Goal: Task Accomplishment & Management: Manage account settings

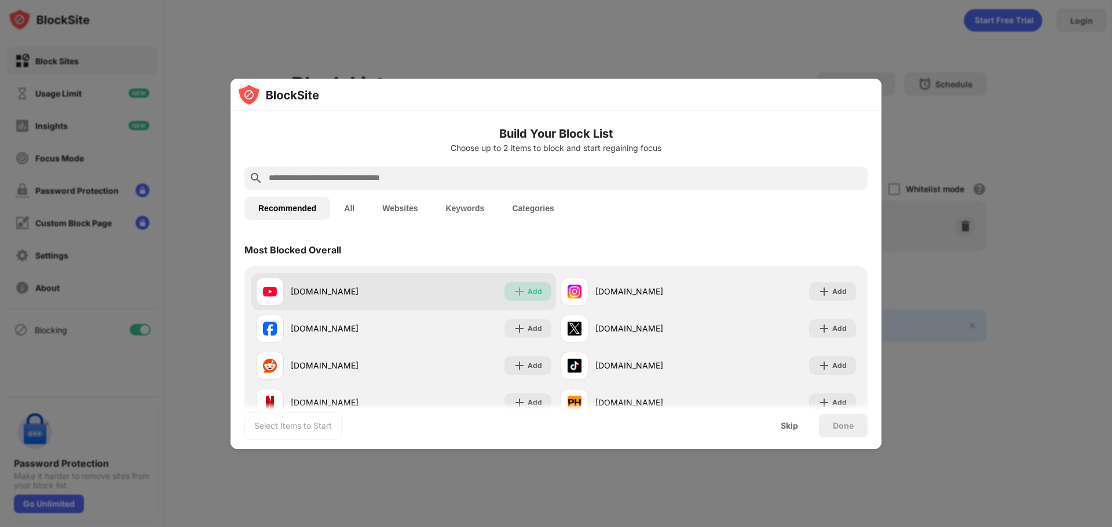
click at [527, 293] on div "Add" at bounding box center [534, 292] width 14 height 12
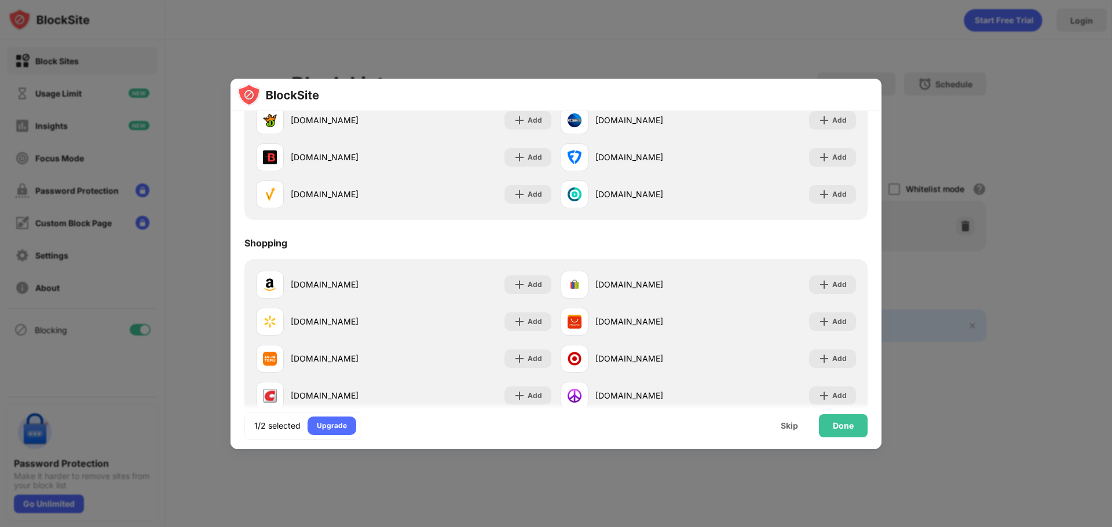
scroll to position [1247, 0]
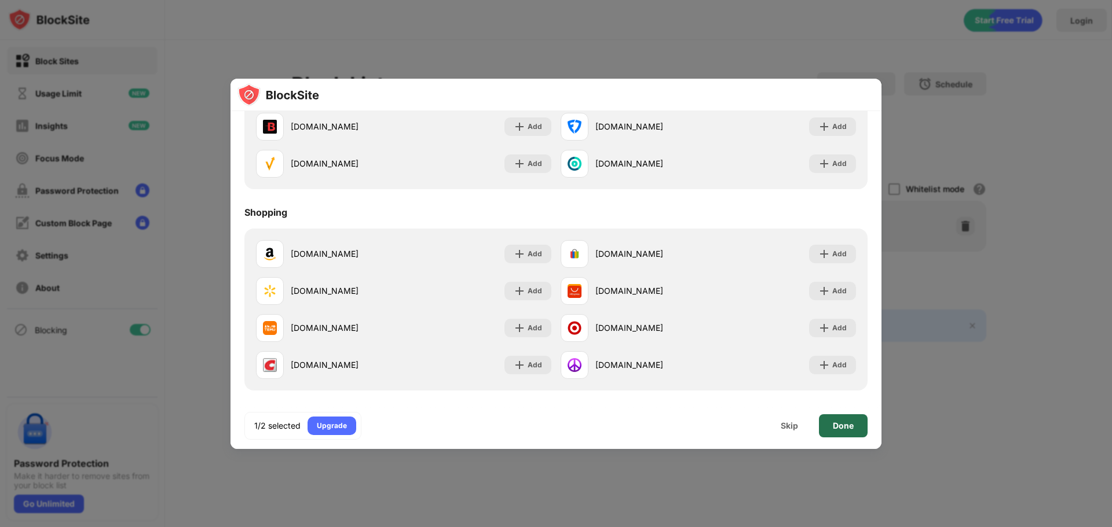
click at [851, 429] on div "Done" at bounding box center [843, 426] width 21 height 9
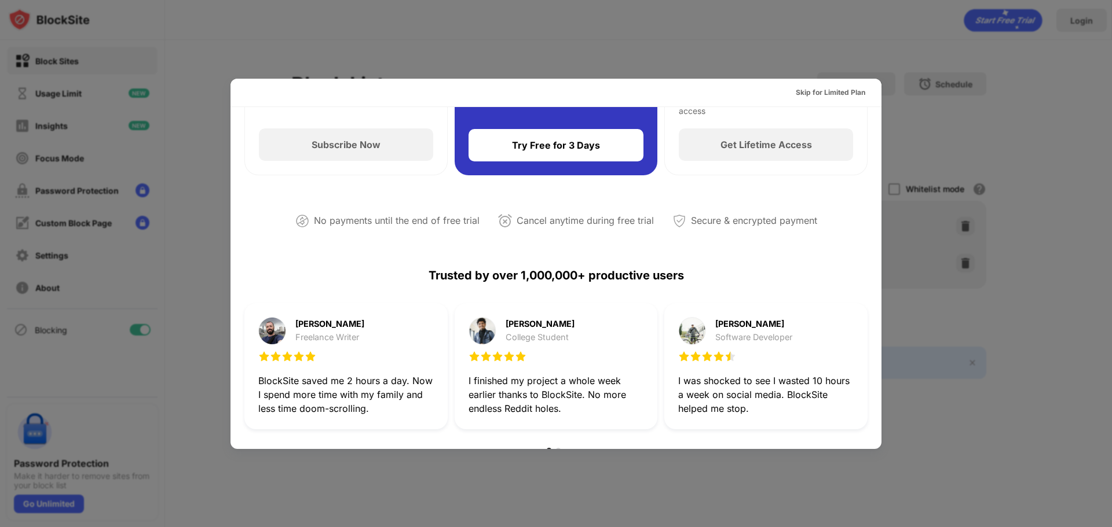
scroll to position [0, 0]
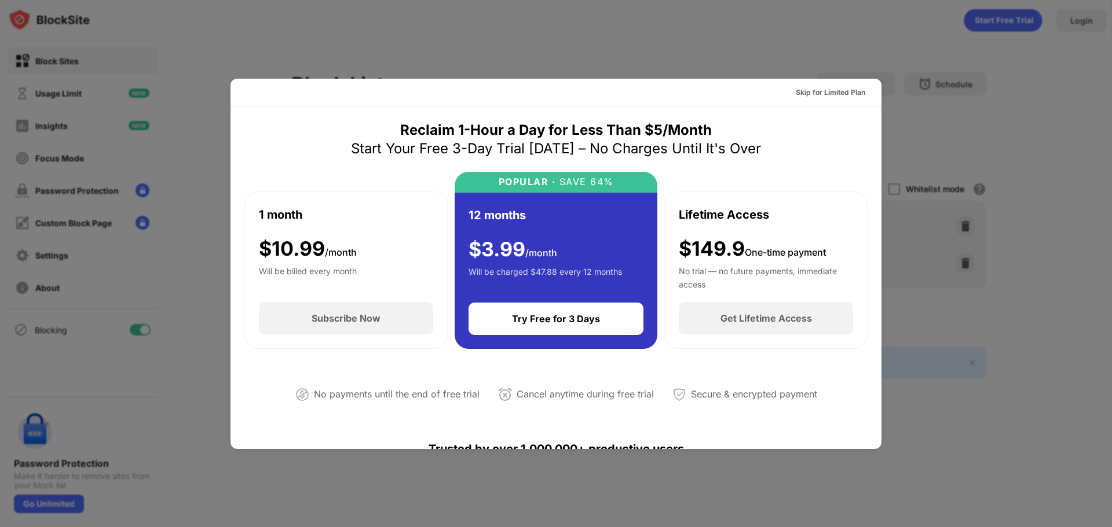
click at [964, 89] on div at bounding box center [556, 263] width 1112 height 527
click at [834, 93] on div "Skip for Limited Plan" at bounding box center [830, 93] width 69 height 12
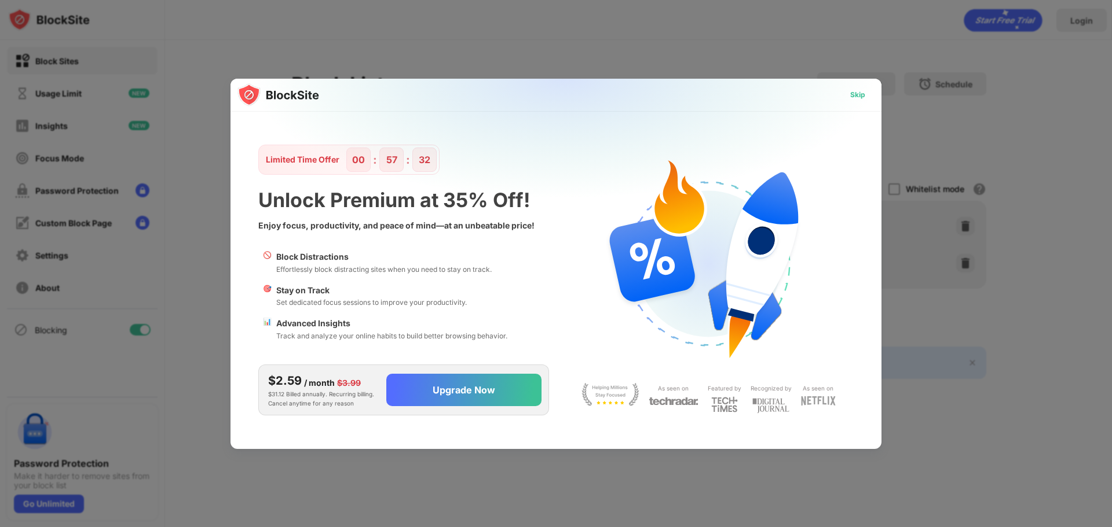
click at [857, 90] on div "Skip" at bounding box center [857, 95] width 15 height 12
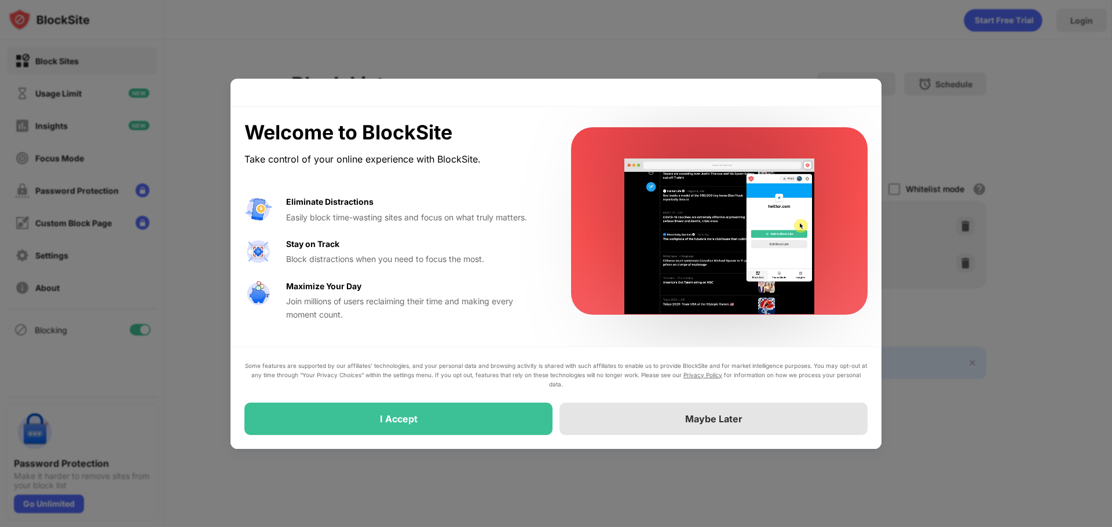
click at [677, 430] on div "Maybe Later" at bounding box center [713, 419] width 308 height 32
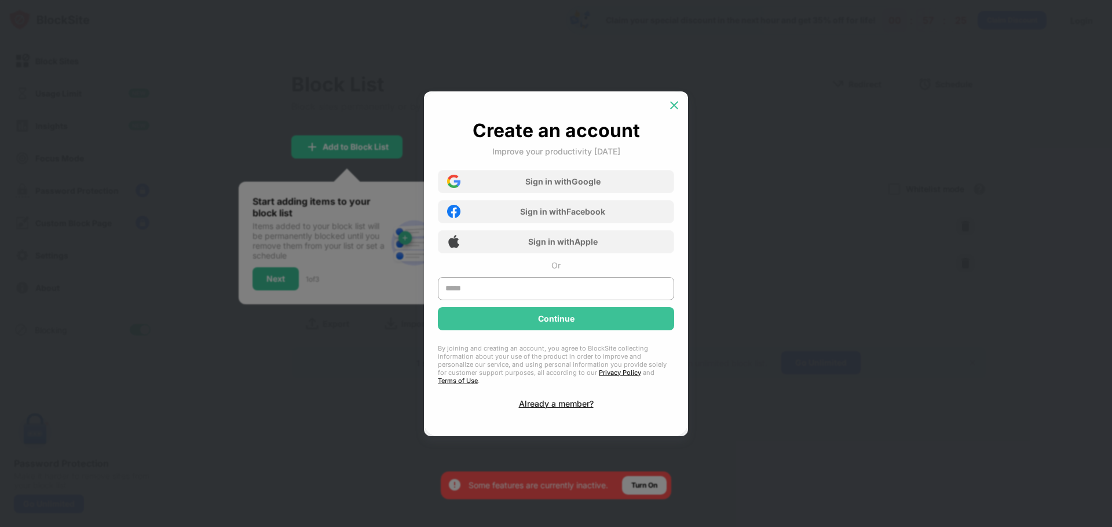
click at [675, 111] on img at bounding box center [674, 106] width 12 height 12
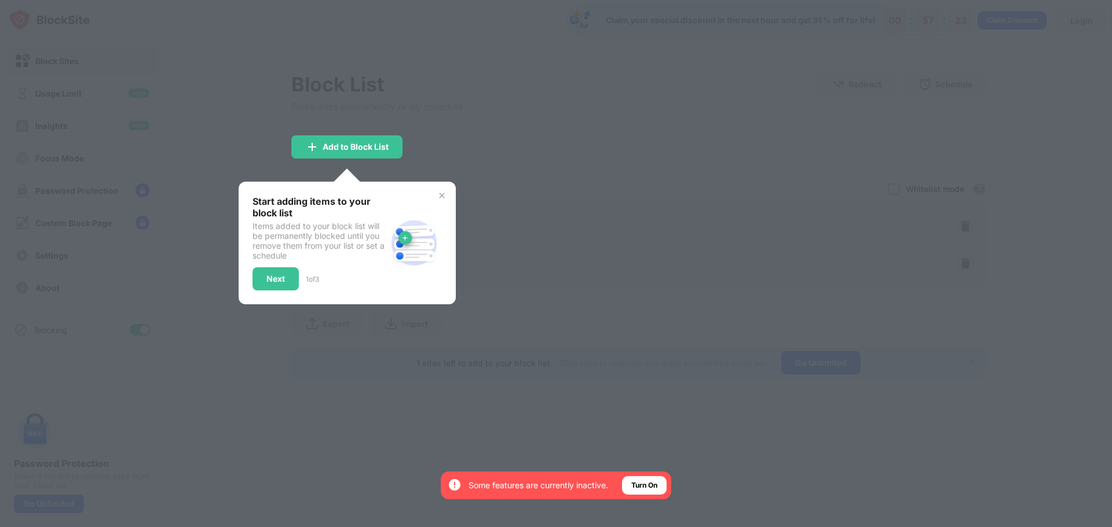
click at [444, 199] on img at bounding box center [441, 195] width 9 height 9
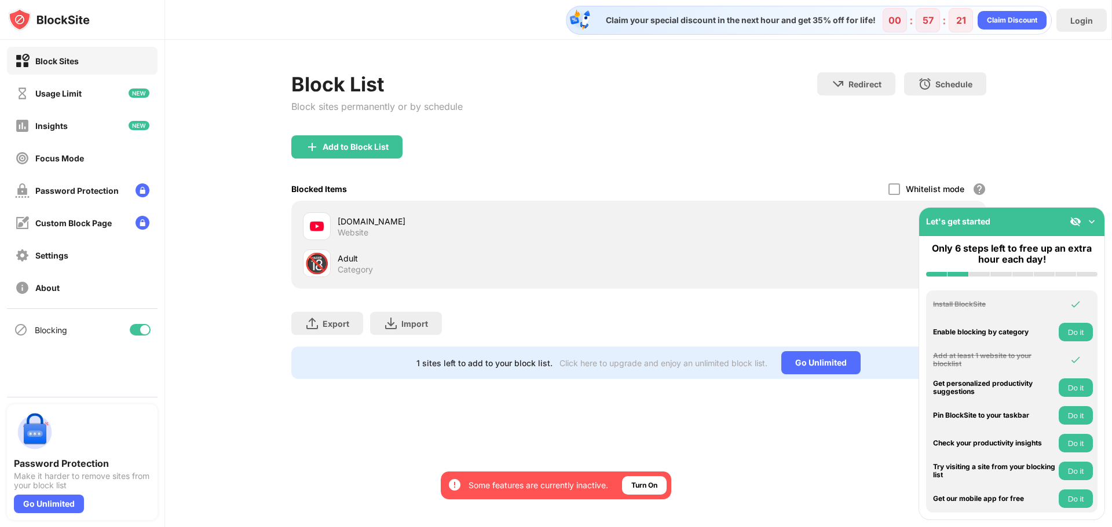
click at [1090, 222] on img at bounding box center [1092, 222] width 12 height 12
click at [1095, 218] on img at bounding box center [1092, 222] width 12 height 12
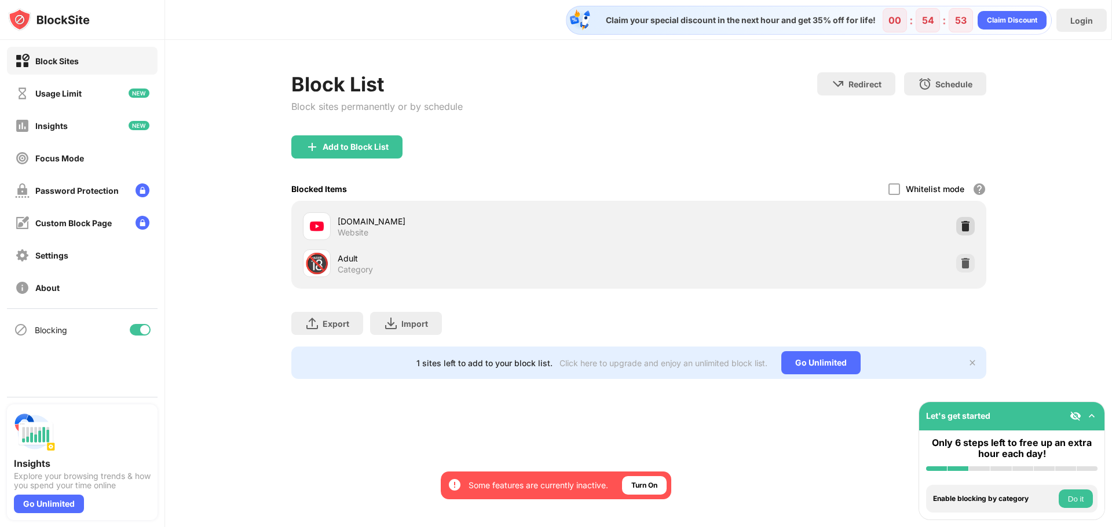
click at [963, 223] on img at bounding box center [965, 227] width 12 height 12
